Goal: Transaction & Acquisition: Obtain resource

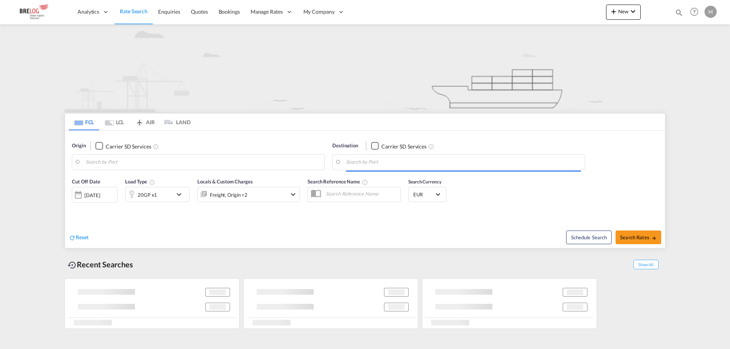
type input "[GEOGRAPHIC_DATA], [GEOGRAPHIC_DATA]"
type input "Tema, GHTEM"
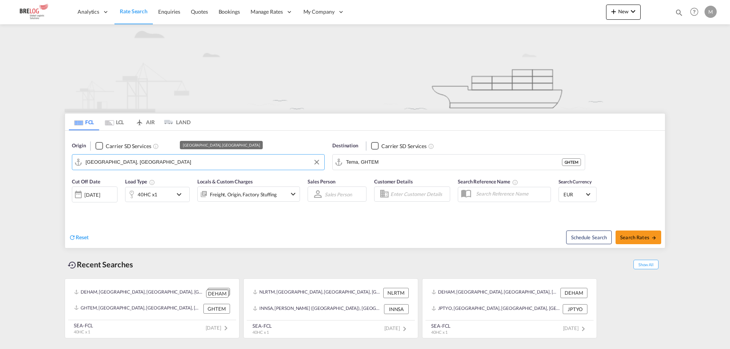
click at [143, 163] on input "[GEOGRAPHIC_DATA], [GEOGRAPHIC_DATA]" at bounding box center [202, 162] width 235 height 11
click at [316, 162] on button "Clear Input" at bounding box center [316, 162] width 11 height 11
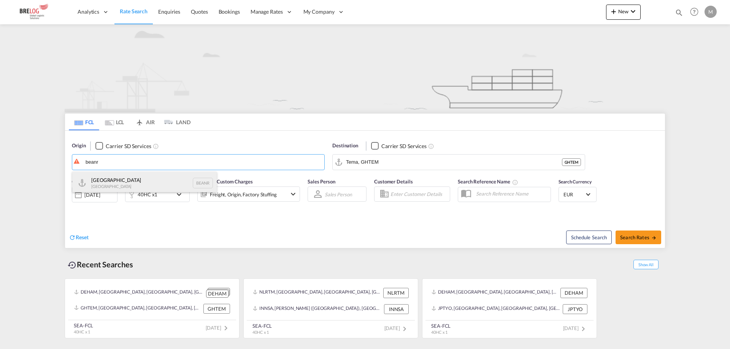
click at [130, 177] on div "Antwerp [GEOGRAPHIC_DATA] BEANR" at bounding box center [144, 183] width 144 height 23
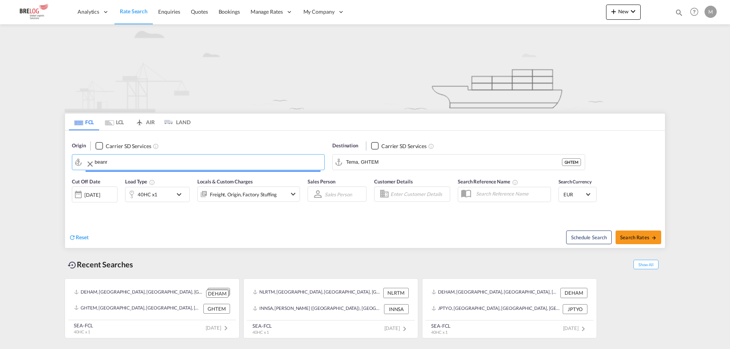
type input "[GEOGRAPHIC_DATA], BEANR"
click at [396, 159] on input "Tema, GHTEM" at bounding box center [463, 162] width 235 height 11
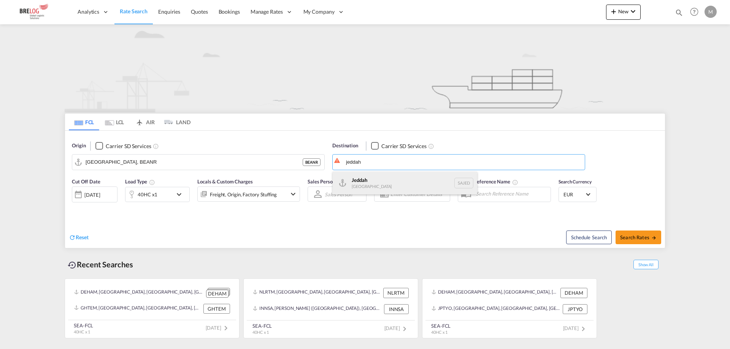
click at [391, 182] on div "Jeddah [GEOGRAPHIC_DATA] SAJED" at bounding box center [404, 183] width 144 height 23
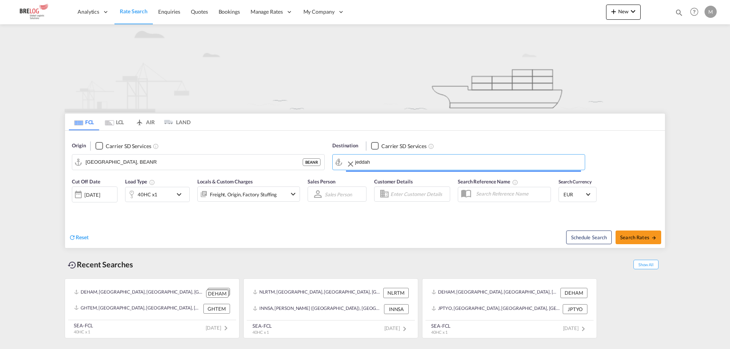
type input "Jeddah, SAJED"
click at [631, 234] on button "Search Rates" at bounding box center [638, 238] width 46 height 14
type input "BEANR to SAJED / [DATE]"
